Goal: Transaction & Acquisition: Purchase product/service

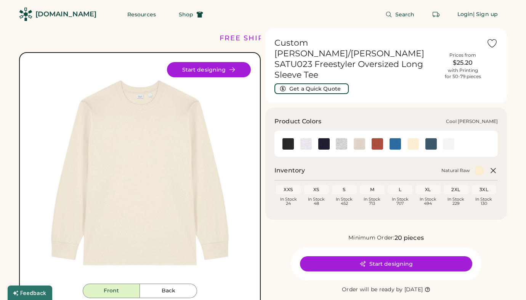
click at [302, 138] on img at bounding box center [305, 143] width 11 height 11
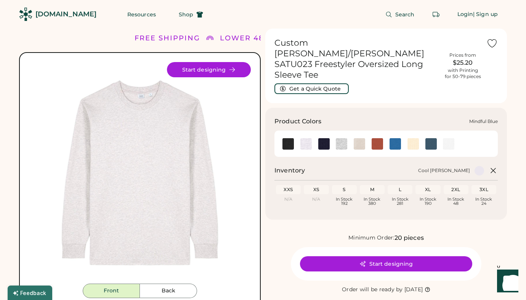
click at [395, 138] on img at bounding box center [394, 143] width 11 height 11
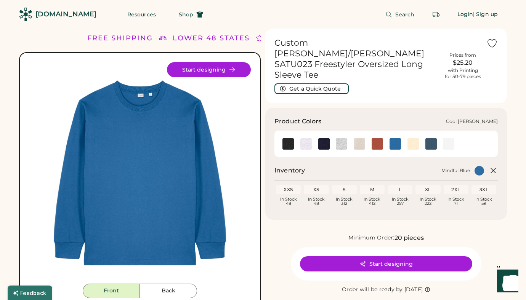
click at [307, 138] on img at bounding box center [305, 143] width 11 height 11
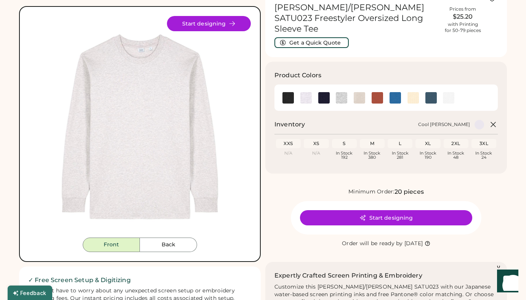
scroll to position [47, 0]
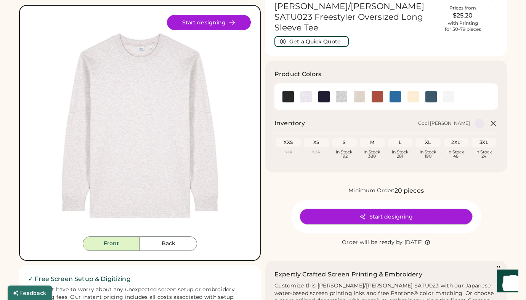
click at [354, 209] on button "Start designing" at bounding box center [386, 216] width 172 height 15
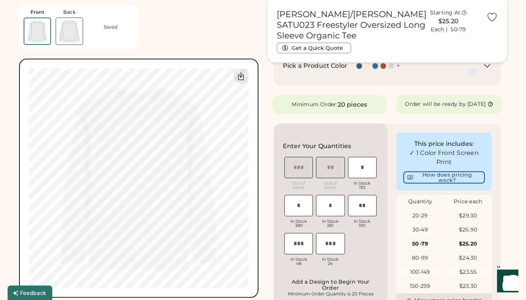
scroll to position [134, 0]
click at [367, 165] on input "input" at bounding box center [362, 166] width 29 height 21
type input "**"
click at [298, 194] on input "input" at bounding box center [298, 204] width 29 height 21
type input "**"
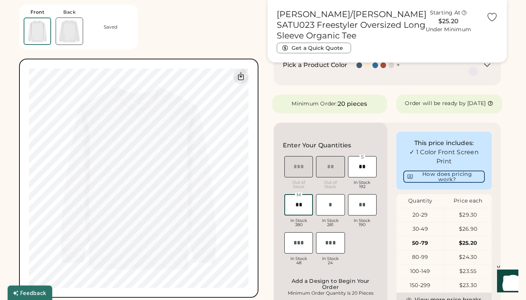
click at [334, 202] on input "input" at bounding box center [330, 204] width 29 height 21
type input "**"
click at [362, 199] on input "input" at bounding box center [362, 204] width 29 height 21
type input "**"
click at [393, 123] on div "This price includes: ✓ 1 Color Front Screen Print How does pricing work? Quanti…" at bounding box center [444, 243] width 114 height 241
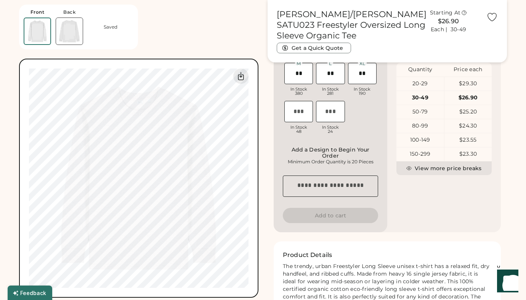
scroll to position [299, 0]
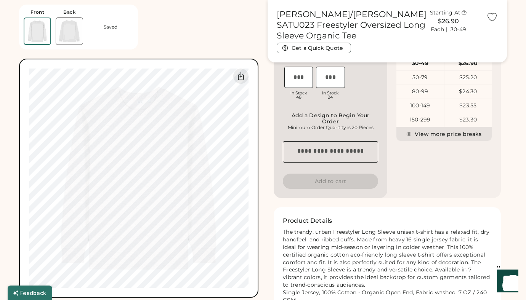
click at [358, 148] on textarea at bounding box center [330, 151] width 95 height 21
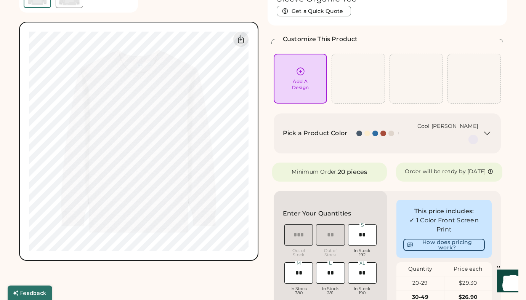
scroll to position [0, 0]
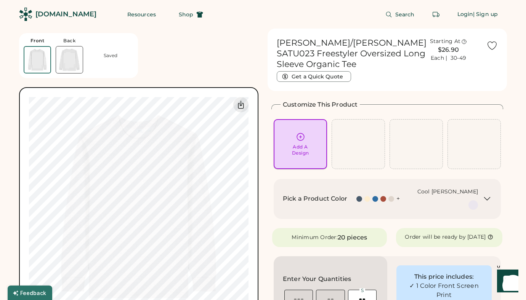
click at [311, 143] on div "Add A Design" at bounding box center [300, 144] width 43 height 24
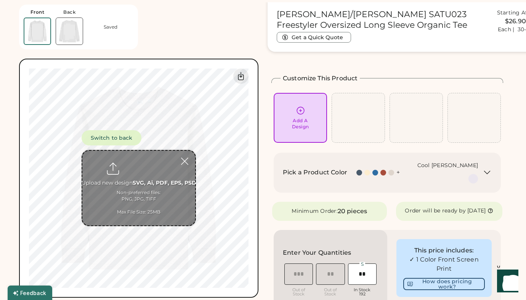
scroll to position [29, 0]
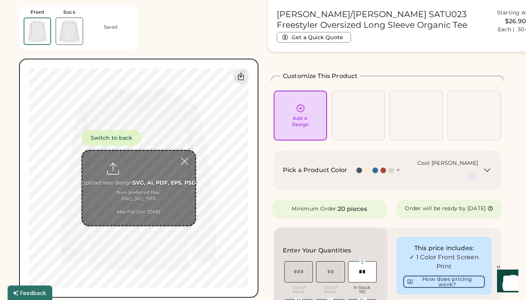
click at [155, 187] on input "file" at bounding box center [138, 188] width 113 height 75
type input "**********"
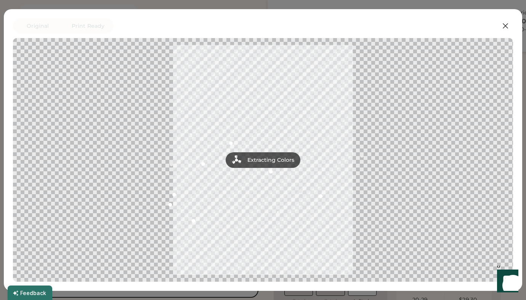
scroll to position [53, 0]
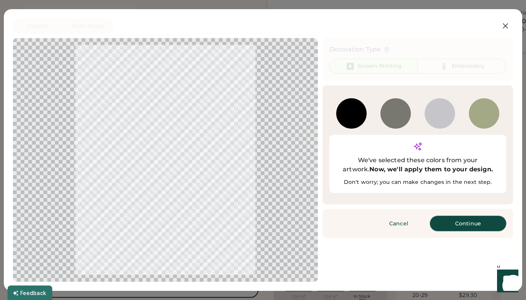
click at [475, 216] on button "Continue" at bounding box center [468, 223] width 76 height 15
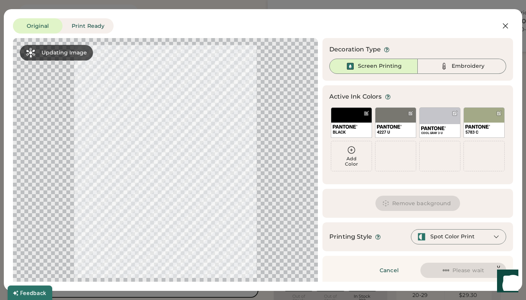
click at [324, 73] on div "Decoration Type Screen Printing Embroidery" at bounding box center [417, 59] width 190 height 43
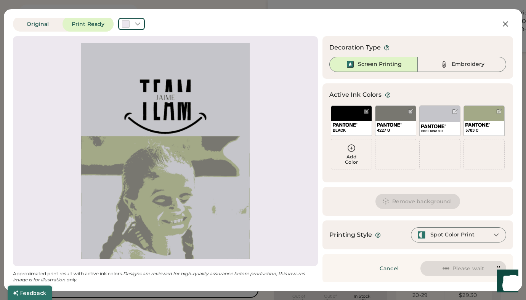
scroll to position [3, 0]
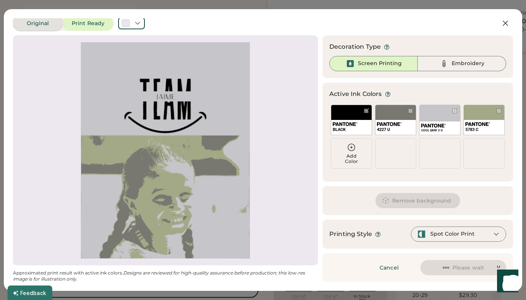
click at [51, 22] on button "Original" at bounding box center [38, 23] width 50 height 15
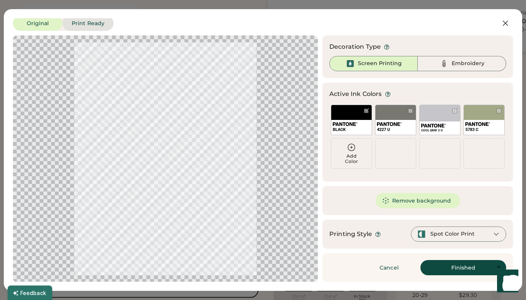
click at [78, 22] on button "Print Ready" at bounding box center [87, 23] width 51 height 15
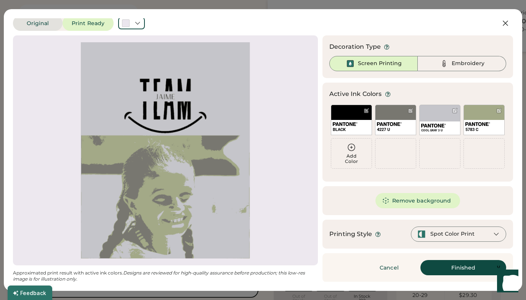
click at [42, 21] on button "Original" at bounding box center [38, 23] width 50 height 15
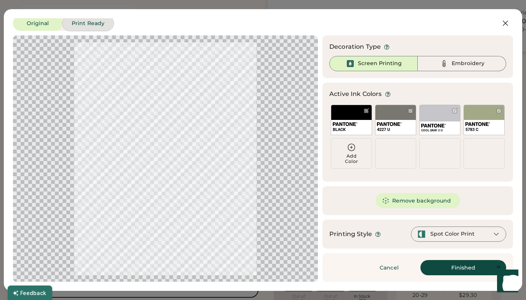
click at [74, 22] on button "Print Ready" at bounding box center [87, 23] width 51 height 15
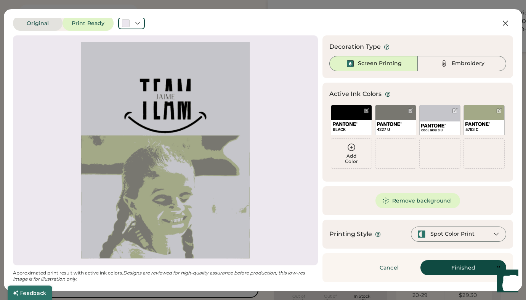
click at [51, 26] on button "Original" at bounding box center [38, 23] width 50 height 15
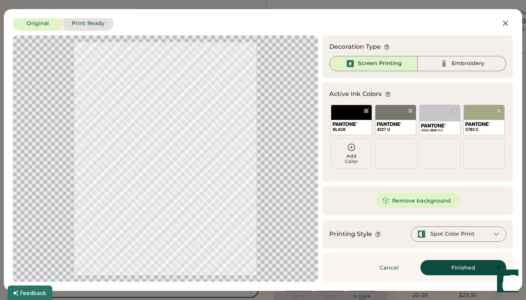
click at [74, 25] on button "Print Ready" at bounding box center [87, 23] width 51 height 15
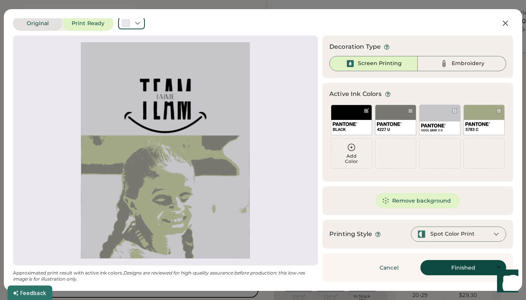
click at [49, 28] on button "Original" at bounding box center [38, 23] width 50 height 15
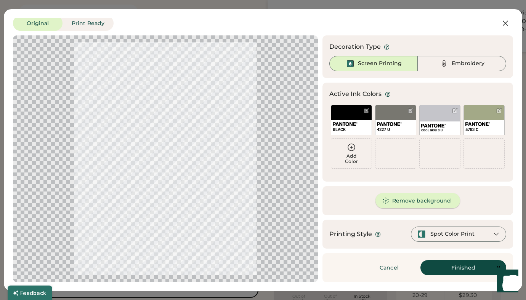
click at [398, 204] on button "Remove background" at bounding box center [417, 200] width 85 height 15
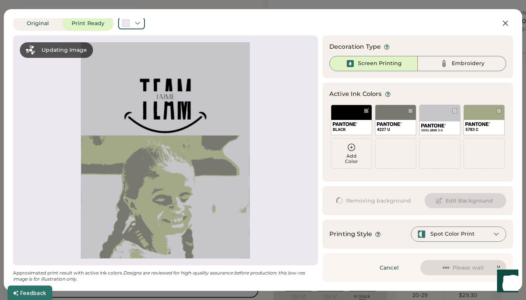
scroll to position [0, 0]
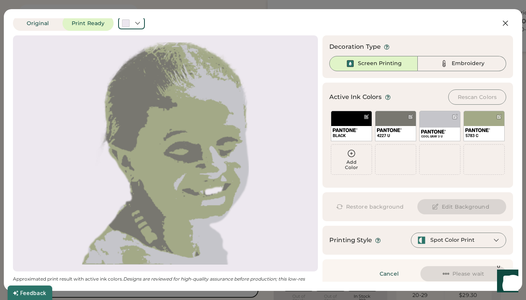
click at [365, 206] on button "Restore background" at bounding box center [370, 206] width 83 height 15
click at [368, 207] on button "Restore background" at bounding box center [370, 206] width 83 height 15
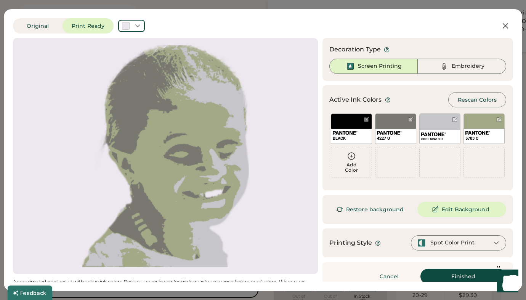
click at [357, 206] on button "Restore background" at bounding box center [370, 209] width 83 height 15
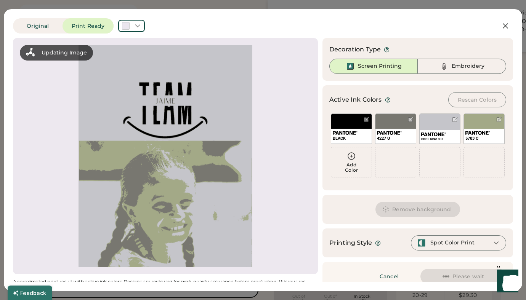
click at [453, 243] on div "Spot Color Print" at bounding box center [452, 243] width 44 height 8
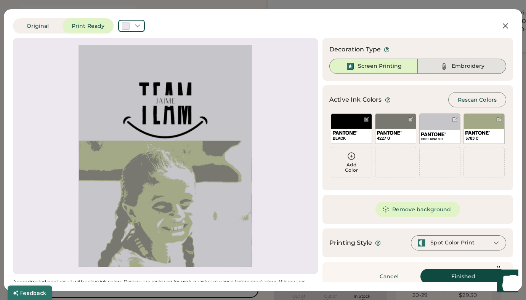
click at [459, 69] on div "Embroidery" at bounding box center [467, 66] width 33 height 8
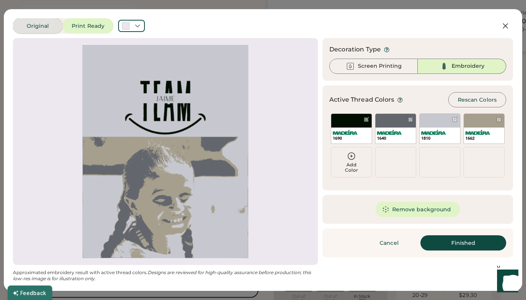
click at [50, 25] on button "Original" at bounding box center [38, 25] width 50 height 15
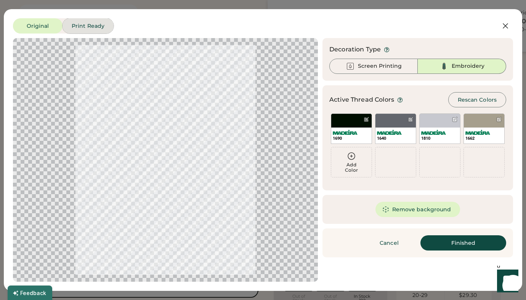
click at [89, 22] on button "Print Ready" at bounding box center [87, 25] width 51 height 15
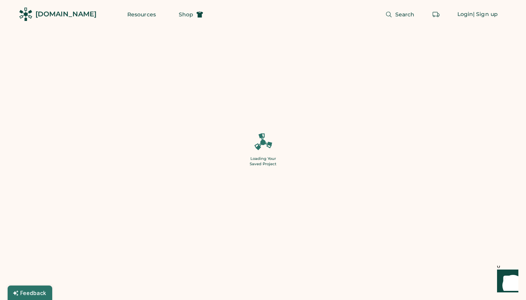
type input "**"
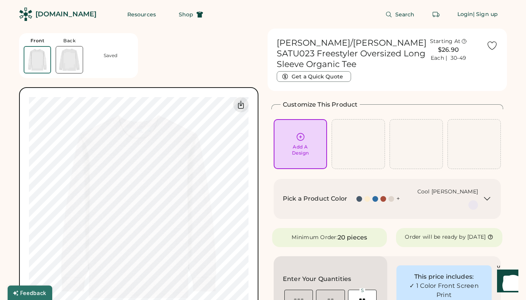
type input "******"
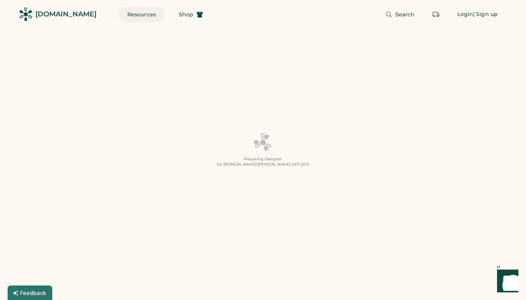
type input "**"
click at [64, 14] on div "[DOMAIN_NAME]" at bounding box center [65, 15] width 61 height 10
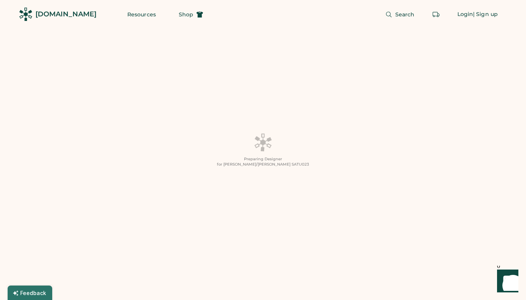
type input "**"
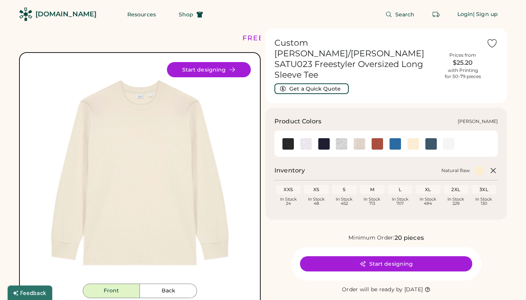
click at [340, 138] on img at bounding box center [341, 143] width 11 height 11
click at [305, 138] on img at bounding box center [305, 143] width 11 height 11
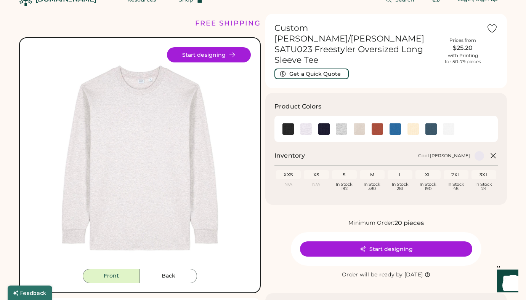
scroll to position [26, 0]
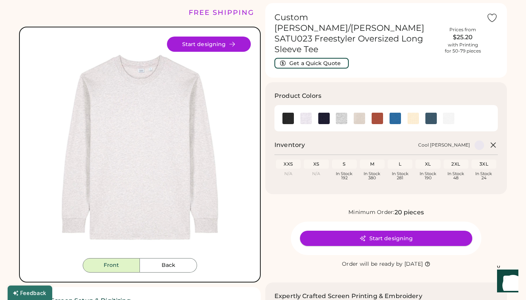
click at [365, 235] on icon at bounding box center [363, 238] width 6 height 6
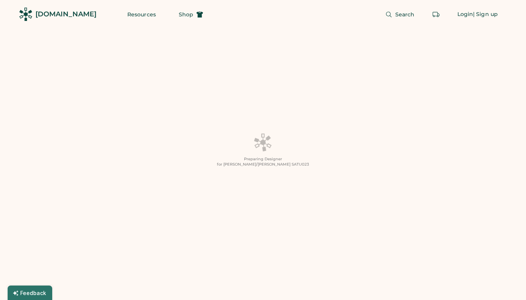
type input "**"
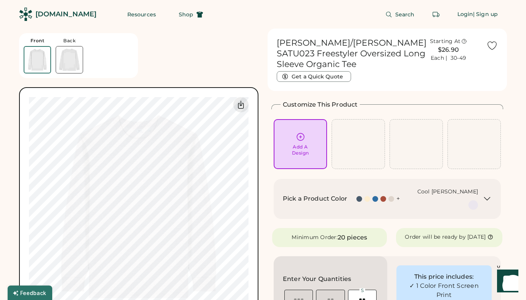
click at [301, 136] on icon at bounding box center [300, 136] width 7 height 7
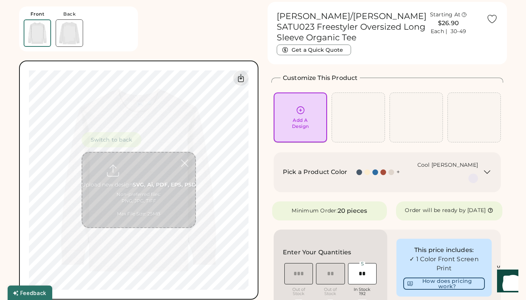
scroll to position [29, 0]
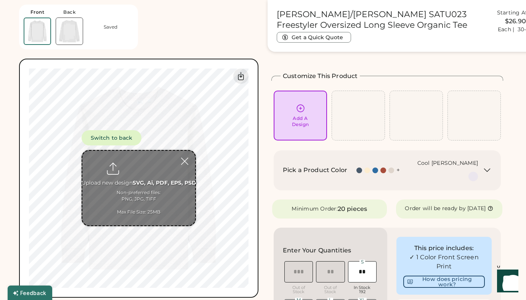
click at [150, 174] on input "file" at bounding box center [138, 188] width 113 height 75
type input "**********"
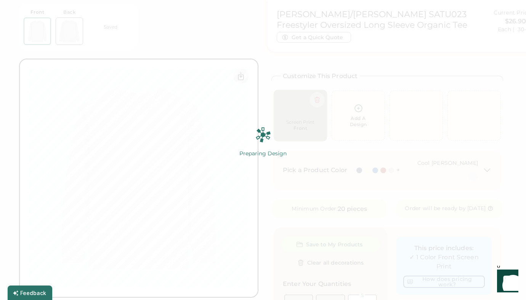
scroll to position [30, 0]
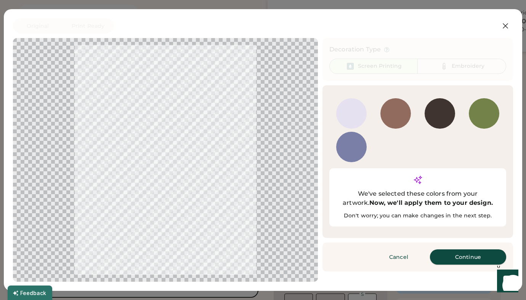
click at [448, 249] on button "Continue" at bounding box center [468, 256] width 76 height 15
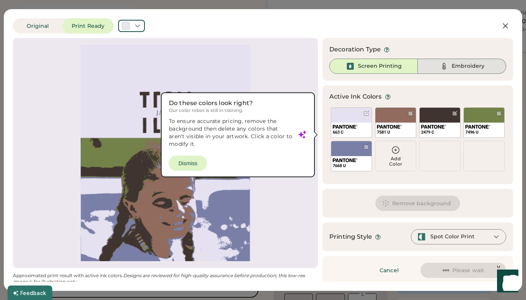
click at [465, 66] on div "Embroidery" at bounding box center [467, 66] width 33 height 8
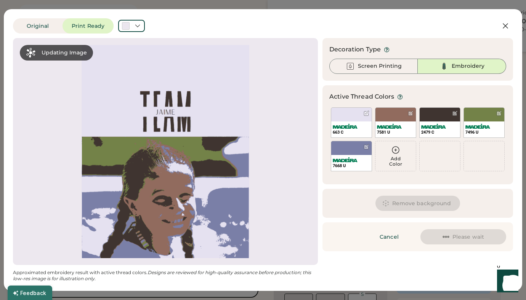
scroll to position [0, 0]
click at [368, 146] on div at bounding box center [366, 147] width 6 height 6
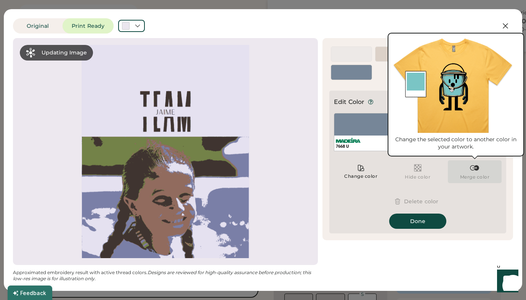
click at [465, 169] on div "Merge color" at bounding box center [475, 171] width 54 height 23
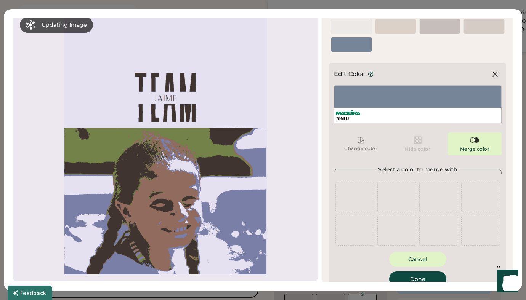
scroll to position [29, 0]
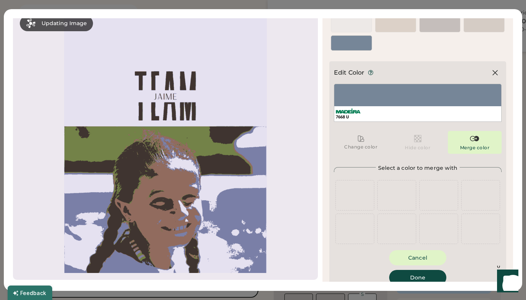
click at [361, 144] on div "Change color" at bounding box center [361, 142] width 54 height 23
click at [414, 260] on button "Cancel" at bounding box center [417, 257] width 57 height 15
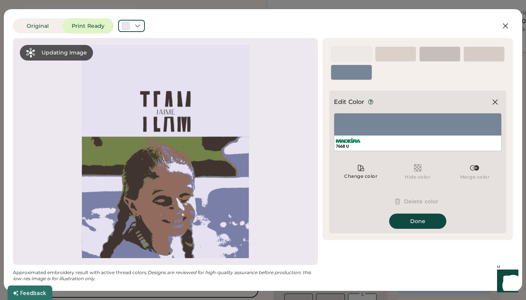
scroll to position [0, 0]
click at [363, 169] on icon at bounding box center [361, 168] width 6 height 6
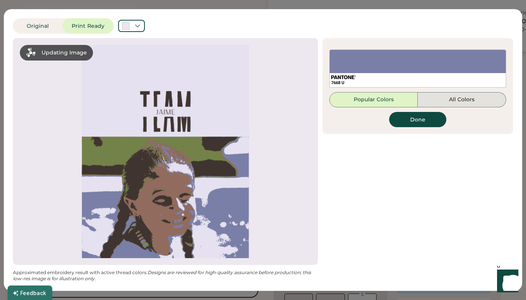
click at [452, 101] on button "All Colors" at bounding box center [461, 99] width 88 height 15
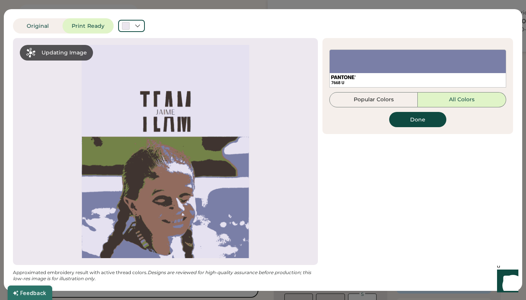
click at [495, 6] on div "Original Print Ready Updating Image Approximated embroidery result with active …" at bounding box center [263, 150] width 526 height 300
click at [13, 4] on div "Original Print Ready Updating Image Approximated embroidery result with active …" at bounding box center [263, 150] width 526 height 300
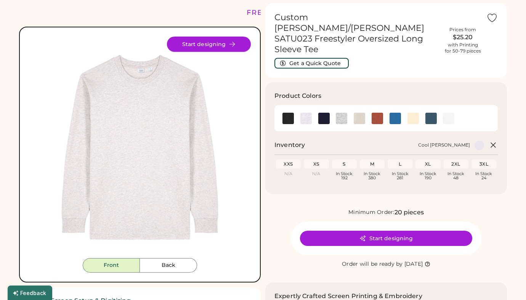
click at [227, 44] on button "Start designing" at bounding box center [209, 44] width 84 height 15
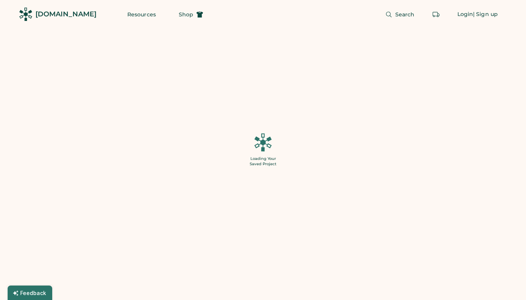
type input "**"
type input "******"
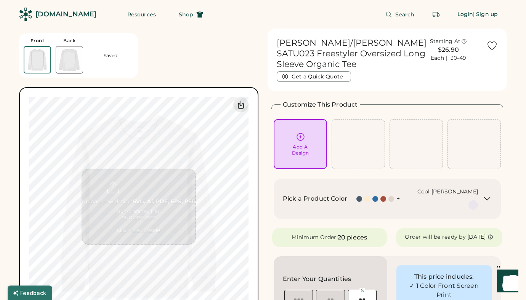
click at [279, 146] on div "Add A Design" at bounding box center [300, 144] width 43 height 24
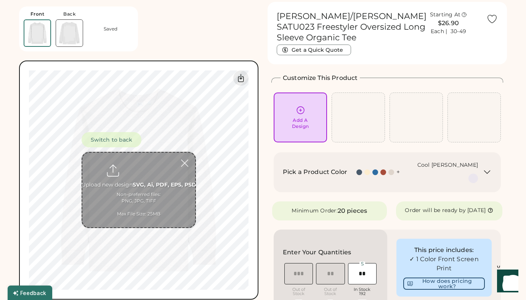
scroll to position [29, 0]
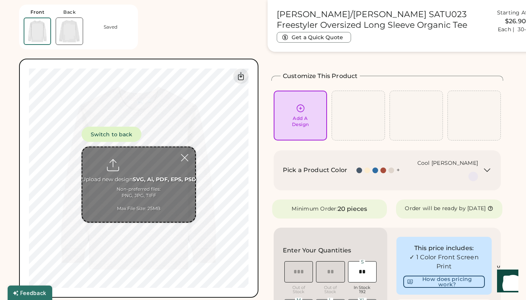
click at [150, 173] on input "file" at bounding box center [138, 184] width 113 height 75
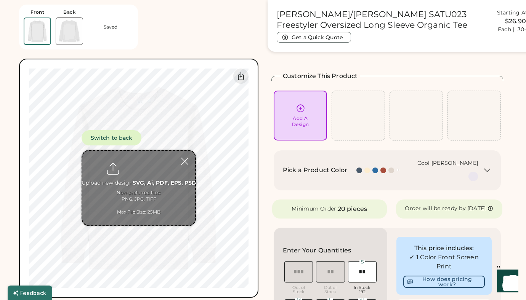
type input "**********"
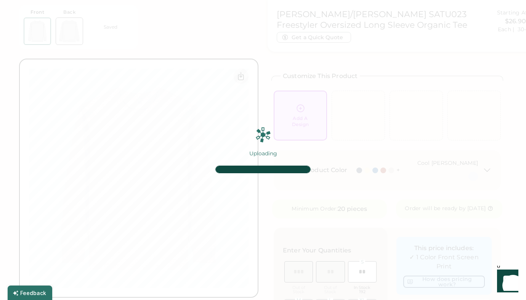
type input "******"
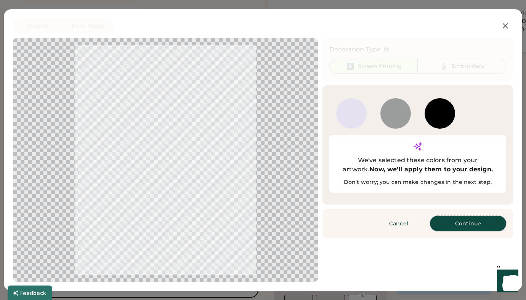
click at [452, 216] on button "Continue" at bounding box center [468, 223] width 76 height 15
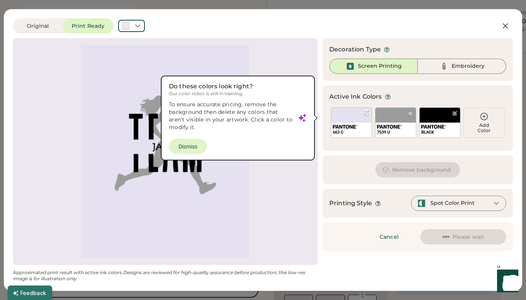
click at [369, 112] on div at bounding box center [366, 113] width 8 height 8
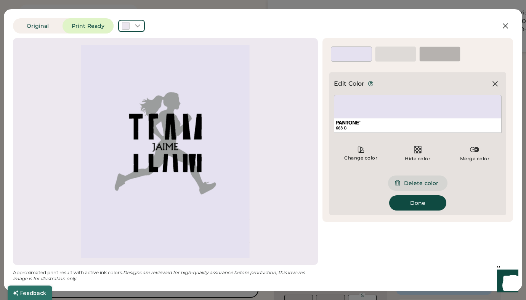
click at [403, 186] on button "Delete color" at bounding box center [417, 183] width 59 height 15
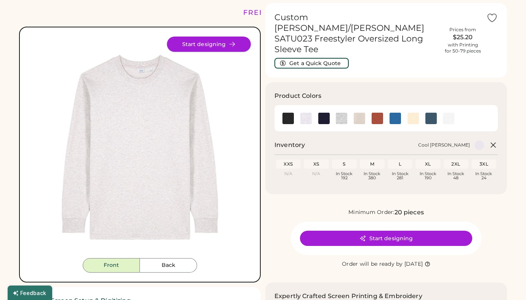
click at [197, 45] on button "Start designing" at bounding box center [209, 44] width 84 height 15
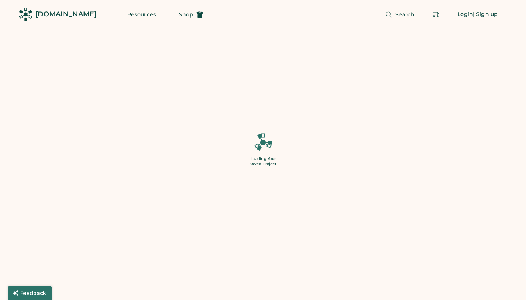
type input "**"
